Goal: Information Seeking & Learning: Understand process/instructions

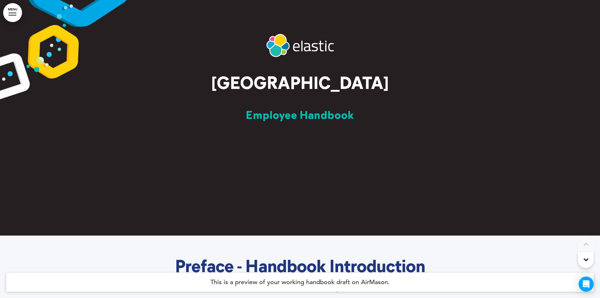
scroll to position [189, 0]
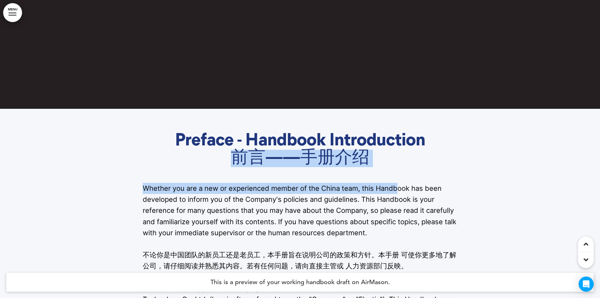
drag, startPoint x: 221, startPoint y: 159, endPoint x: 398, endPoint y: 174, distance: 177.7
click at [362, 163] on span "前言——手册介绍" at bounding box center [300, 158] width 139 height 17
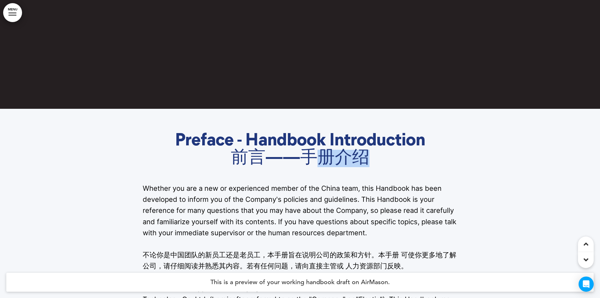
drag, startPoint x: 313, startPoint y: 163, endPoint x: 394, endPoint y: 162, distance: 81.0
click at [394, 162] on h1 "Preface - Handbook Introduction 前言——手册介绍" at bounding box center [300, 149] width 315 height 35
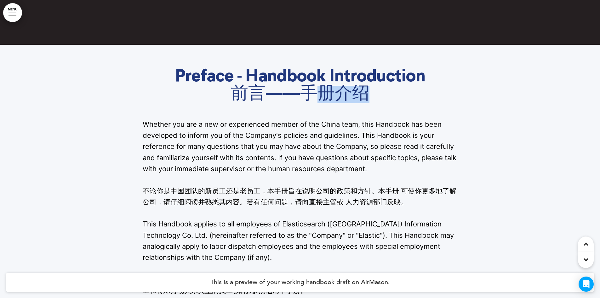
scroll to position [315, 0]
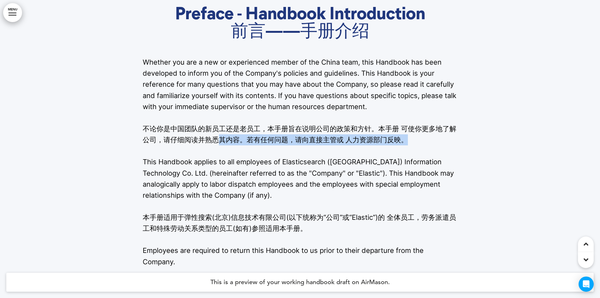
drag, startPoint x: 221, startPoint y: 136, endPoint x: 407, endPoint y: 144, distance: 186.4
click at [407, 144] on p "不论你是中国团队的新员工还是老员工，本手册旨在说明公司的政策和方针。本手册 可使你更多地了解公司，请仔细阅读并熟悉其内容。若有任何问题，请向直接主管或 人力资…" at bounding box center [300, 134] width 315 height 22
click at [420, 138] on p "不论你是中国团队的新员工还是老员工，本手册旨在说明公司的政策和方针。本手册 可使你更多地了解公司，请仔细阅读并熟悉其内容。若有任何问题，请向直接主管或 人力资…" at bounding box center [300, 134] width 315 height 22
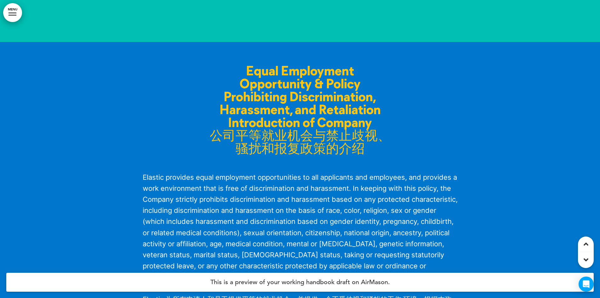
scroll to position [1134, 0]
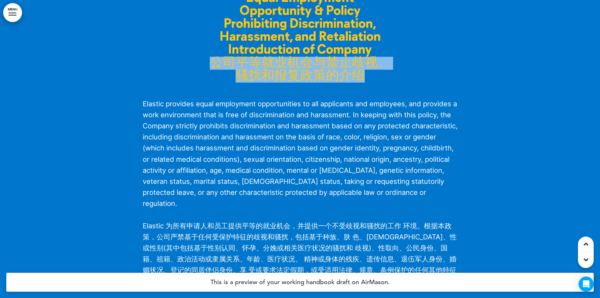
drag, startPoint x: 212, startPoint y: 63, endPoint x: 358, endPoint y: 69, distance: 146.0
click at [360, 70] on h1 "Equal Employment Opportunity & Policy Prohibiting Discrimination, Harassment, a…" at bounding box center [300, 37] width 315 height 90
click at [308, 72] on span "骚扰和报复政策的介绍" at bounding box center [300, 76] width 129 height 13
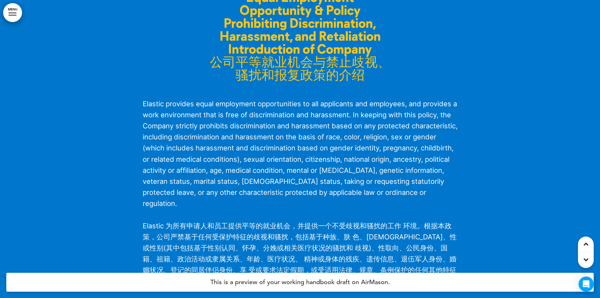
scroll to position [1292, 0]
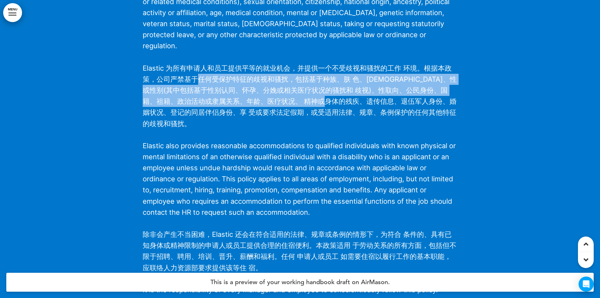
drag, startPoint x: 195, startPoint y: 79, endPoint x: 376, endPoint y: 98, distance: 182.5
click at [376, 98] on span "Elastic 为所有申请人和员工提供平等的就业机会，并提供一个不受歧视和骚扰的工作 环境。根据本政策，公司严禁基于任何受保护特征的歧视和骚扰，包括基于种族、…" at bounding box center [300, 96] width 314 height 64
click at [314, 95] on p "Elastic 为所有申请人和员工提供平等的就业机会，并提供一个不受歧视和骚扰的工作 环境。根据本政策，公司严禁基于任何受保护特征的歧视和骚扰，包括基于种族、…" at bounding box center [300, 96] width 315 height 66
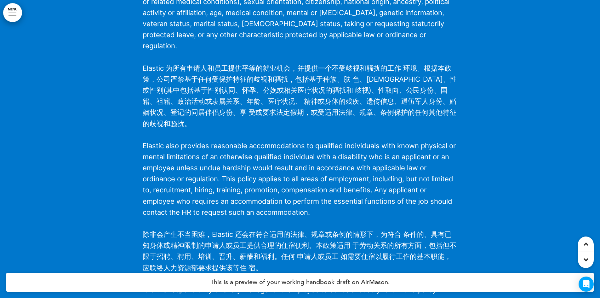
click at [262, 84] on p "Elastic 为所有申请人和员工提供平等的就业机会，并提供一个不受歧视和骚扰的工作 环境。根据本政策，公司严禁基于任何受保护特征的歧视和骚扰，包括基于种族、…" at bounding box center [300, 96] width 315 height 66
click at [282, 77] on span "Elastic 为所有申请人和员工提供平等的就业机会，并提供一个不受歧视和骚扰的工作 环境。根据本政策，公司严禁基于任何受保护特征的歧视和骚扰，包括基于种族、…" at bounding box center [300, 96] width 314 height 64
click at [264, 153] on span "Elastic also provides reasonable accommodations to qualified individuals with k…" at bounding box center [299, 178] width 313 height 75
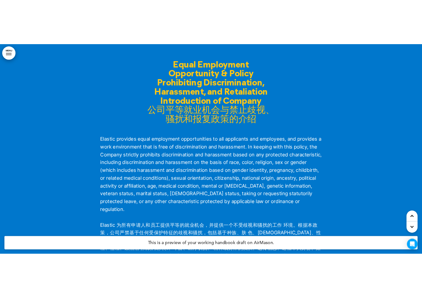
scroll to position [1103, 0]
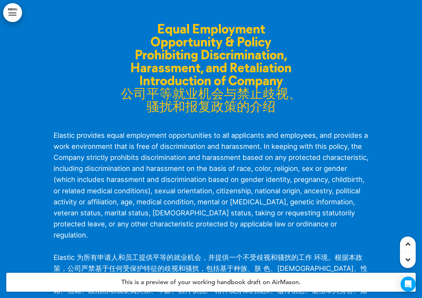
drag, startPoint x: 127, startPoint y: 27, endPoint x: 314, endPoint y: 230, distance: 275.6
click at [302, 93] on h1 "Equal Employment Opportunity & Policy Prohibiting Discrimination, Harassment, a…" at bounding box center [211, 69] width 315 height 90
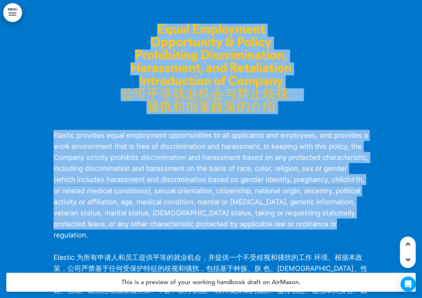
drag, startPoint x: 152, startPoint y: 28, endPoint x: 363, endPoint y: 228, distance: 291.5
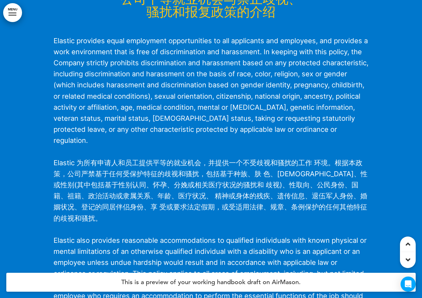
click at [365, 164] on p "Elastic 为所有申请人和员工提供平等的就业机会，并提供一个不受歧视和骚扰的工作 环境。根据本政策，公司严禁基于任何受保护特征的歧视和骚扰，包括基于种族、…" at bounding box center [211, 190] width 315 height 66
